Goal: Information Seeking & Learning: Learn about a topic

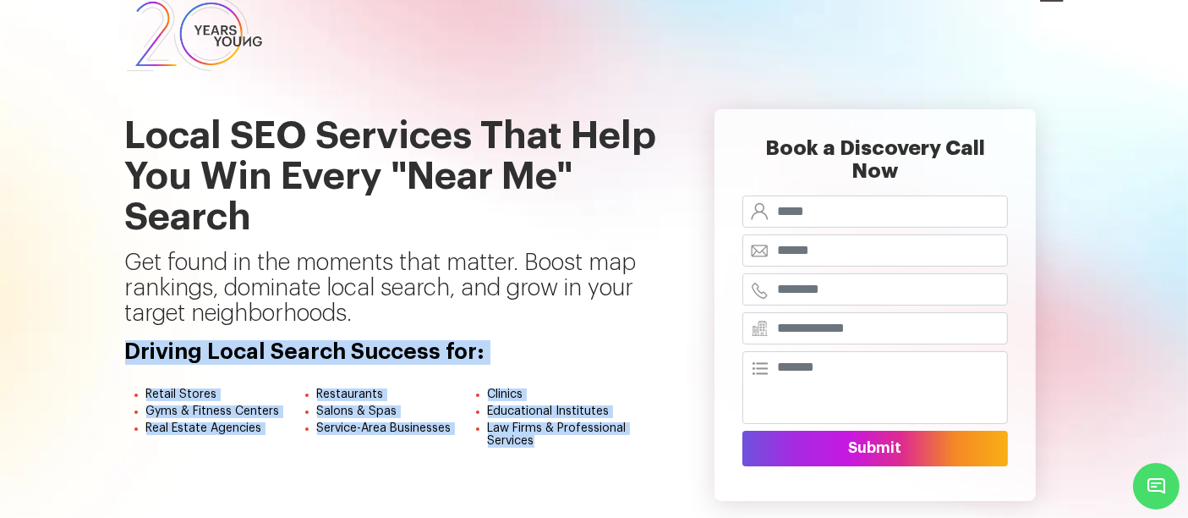
scroll to position [0, 14]
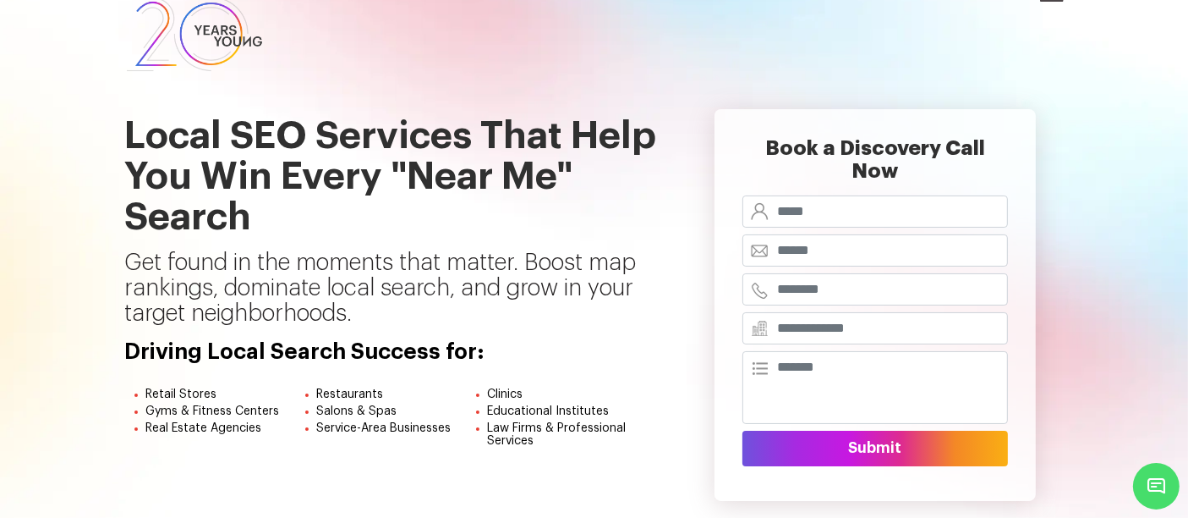
click at [688, 185] on div "Book a Discovery Call Now Submit" at bounding box center [876, 304] width 402 height 459
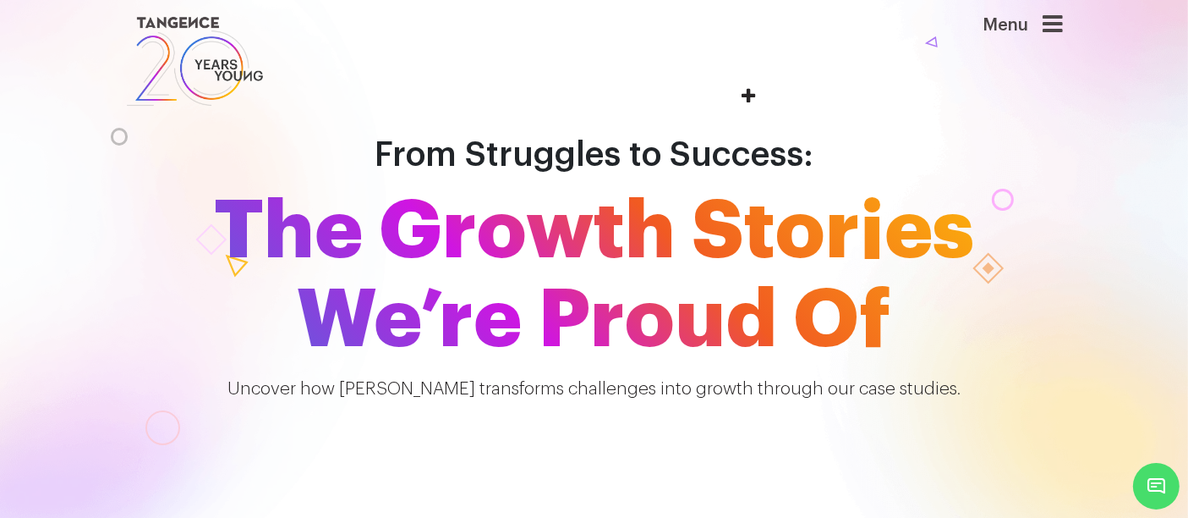
scroll to position [37, 0]
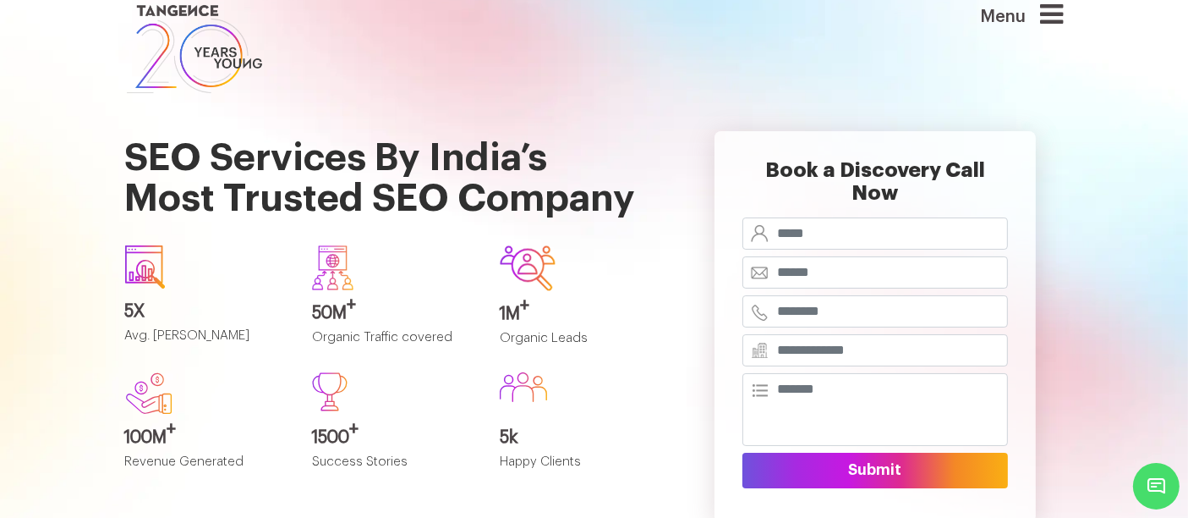
click at [396, 197] on h1 "SEO Services By India’s Most Trusted SEO Company" at bounding box center [393, 164] width 537 height 134
